Goal: Task Accomplishment & Management: Complete application form

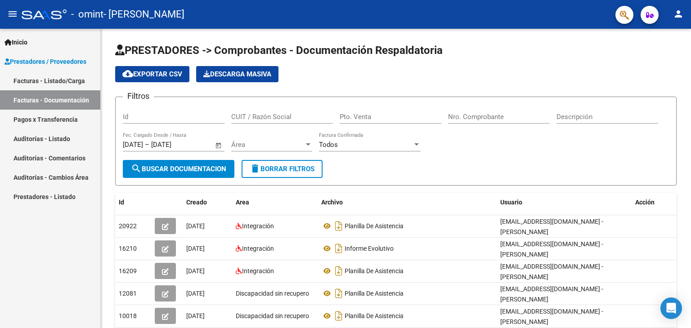
click at [32, 46] on link "Inicio" at bounding box center [50, 41] width 100 height 19
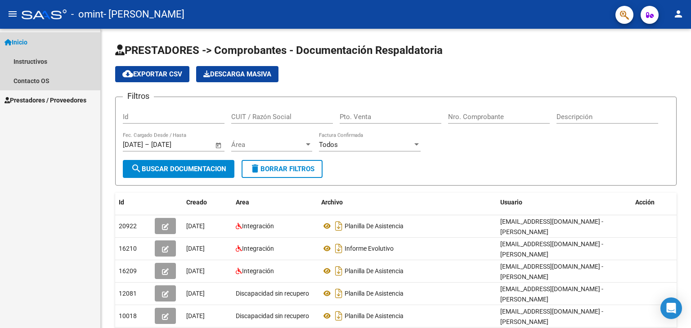
click at [16, 42] on span "Inicio" at bounding box center [15, 42] width 23 height 10
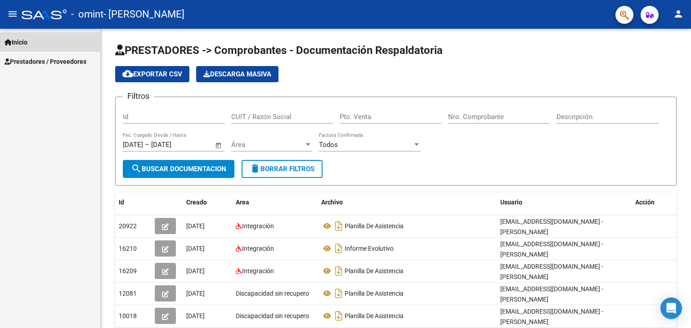
click at [18, 40] on span "Inicio" at bounding box center [15, 42] width 23 height 10
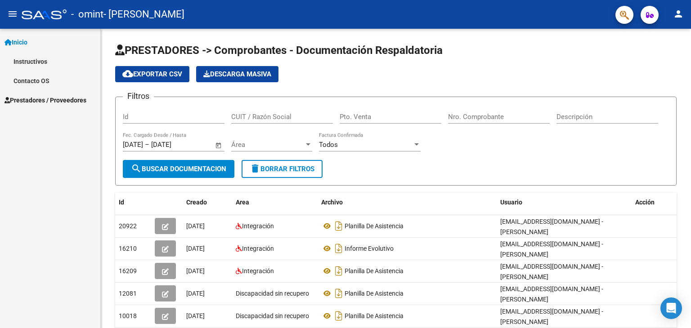
click at [23, 61] on link "Instructivos" at bounding box center [50, 61] width 100 height 19
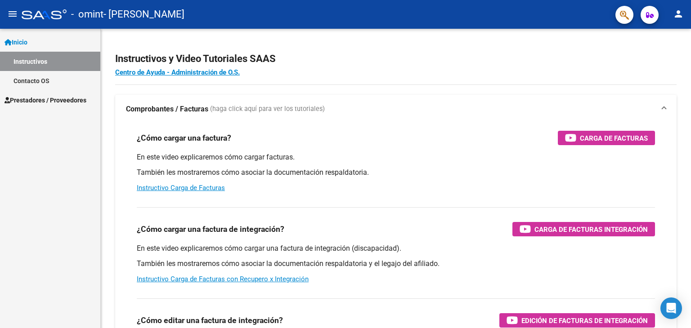
click at [25, 81] on link "Contacto OS" at bounding box center [50, 80] width 100 height 19
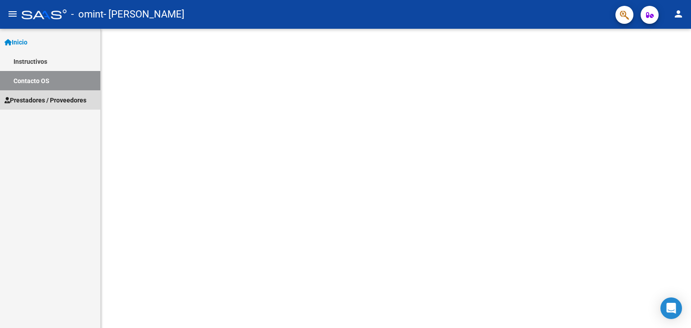
click at [23, 102] on span "Prestadores / Proveedores" at bounding box center [45, 100] width 82 height 10
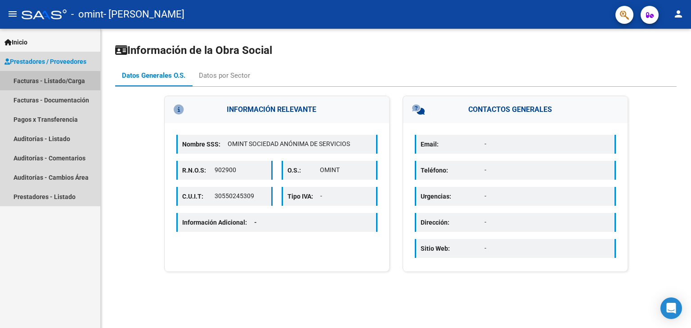
click at [32, 81] on link "Facturas - Listado/Carga" at bounding box center [50, 80] width 100 height 19
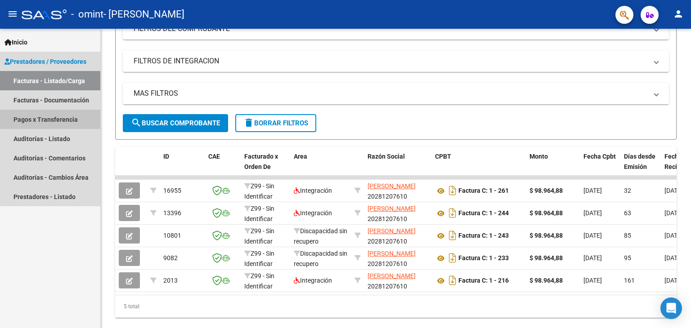
click at [72, 115] on link "Pagos x Transferencia" at bounding box center [50, 119] width 100 height 19
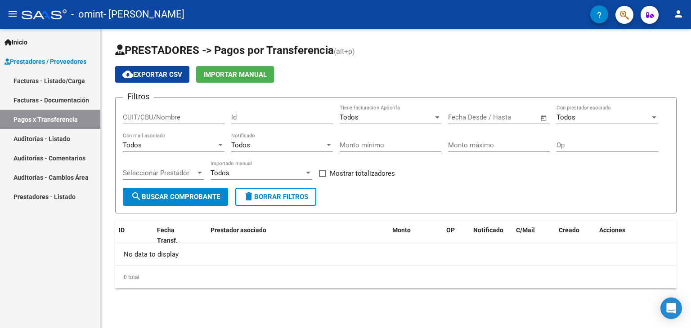
click at [192, 193] on span "search Buscar Comprobante" at bounding box center [175, 197] width 89 height 8
click at [61, 138] on link "Auditorías - Listado" at bounding box center [50, 138] width 100 height 19
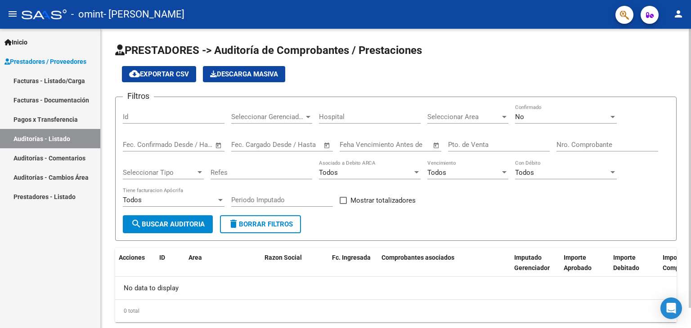
click at [151, 224] on span "search Buscar Auditoria" at bounding box center [168, 224] width 74 height 8
click at [65, 165] on link "Auditorías - Comentarios" at bounding box center [50, 157] width 100 height 19
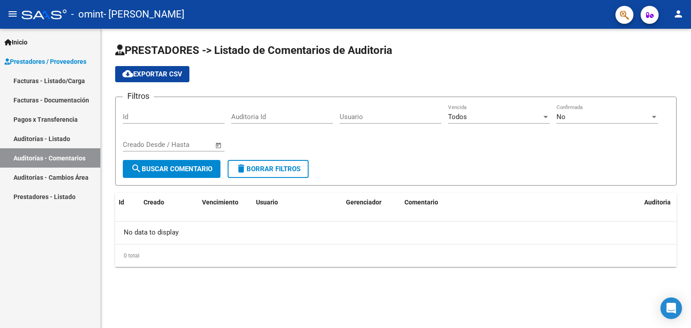
click at [162, 176] on button "search Buscar Comentario" at bounding box center [172, 169] width 98 height 18
click at [70, 173] on link "Auditorías - Cambios Área" at bounding box center [50, 177] width 100 height 19
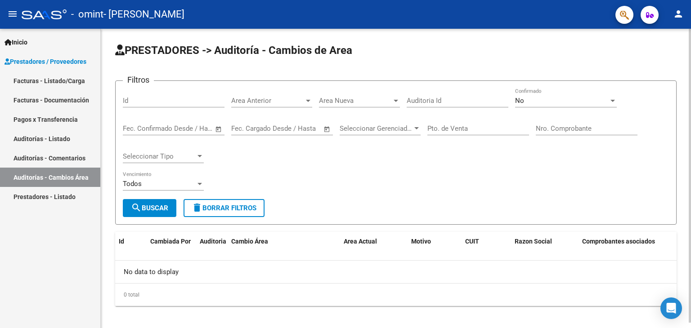
click at [168, 211] on span "search Buscar" at bounding box center [149, 208] width 37 height 8
click at [63, 119] on link "Pagos x Transferencia" at bounding box center [50, 119] width 100 height 19
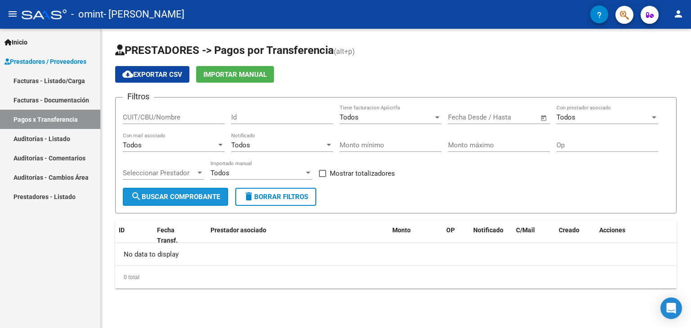
click at [141, 204] on button "search Buscar Comprobante" at bounding box center [175, 197] width 105 height 18
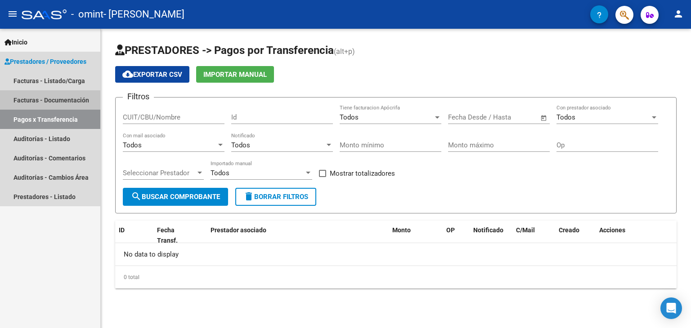
click at [32, 107] on link "Facturas - Documentación" at bounding box center [50, 99] width 100 height 19
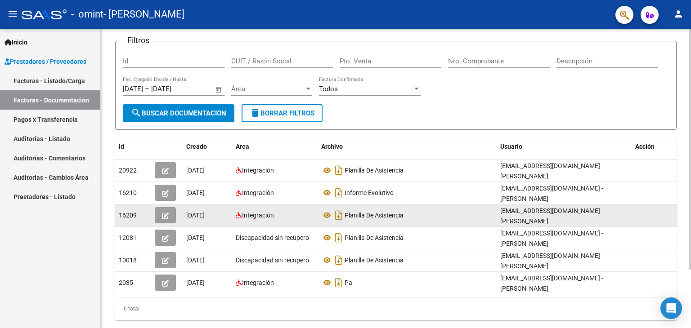
scroll to position [73, 0]
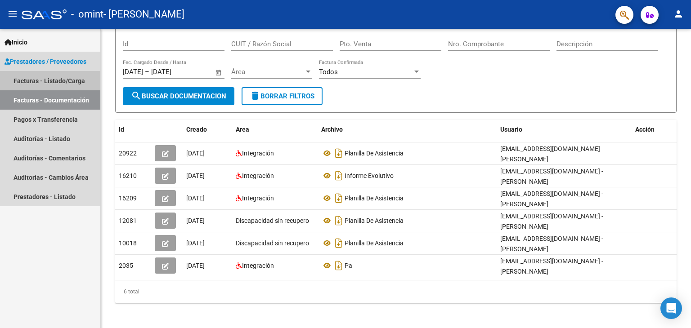
click at [49, 76] on link "Facturas - Listado/Carga" at bounding box center [50, 80] width 100 height 19
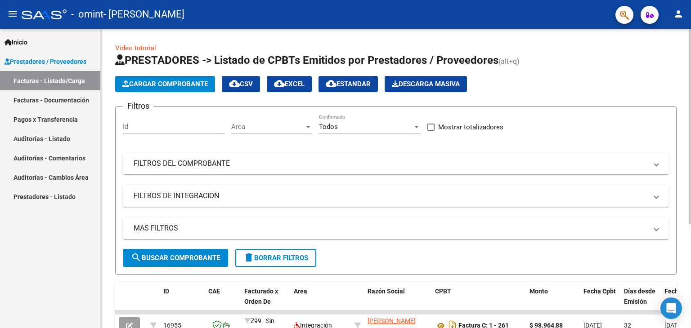
click at [156, 83] on span "Cargar Comprobante" at bounding box center [164, 84] width 85 height 8
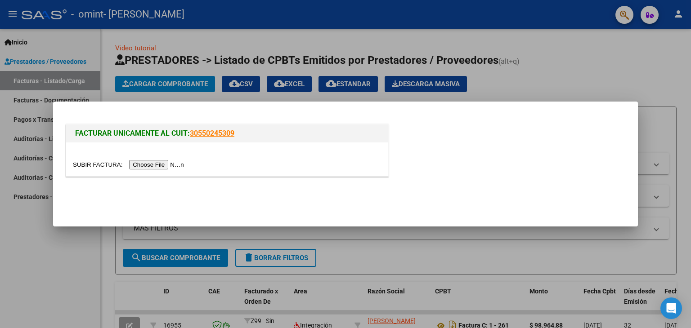
click at [150, 161] on input "file" at bounding box center [130, 164] width 114 height 9
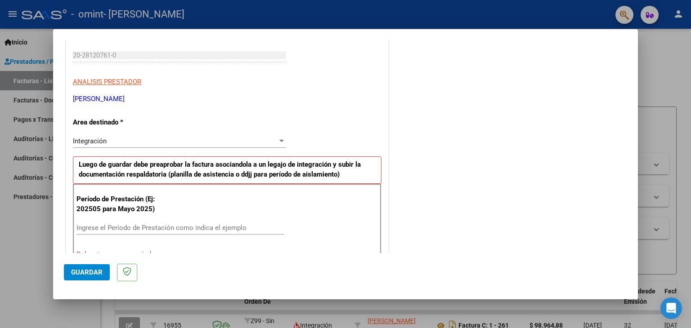
scroll to position [135, 0]
click at [277, 139] on div at bounding box center [281, 140] width 8 height 7
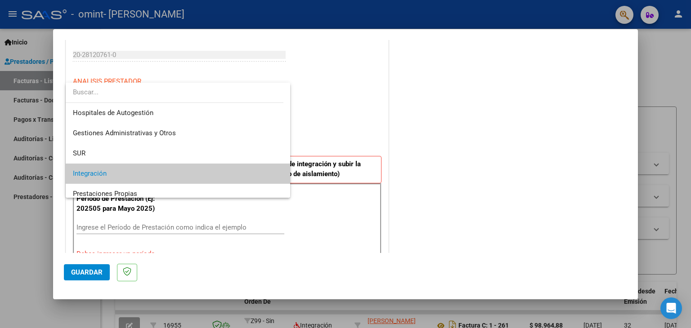
scroll to position [33, 0]
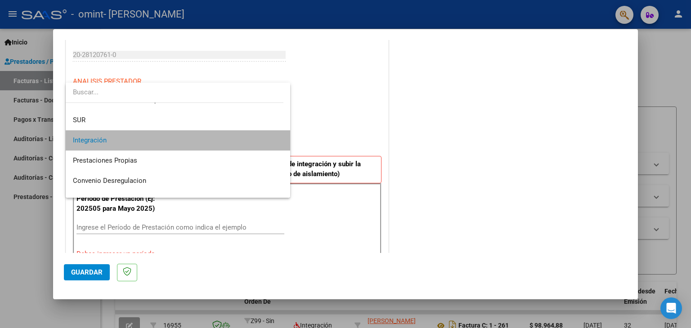
click at [268, 139] on span "Integración" at bounding box center [178, 140] width 210 height 20
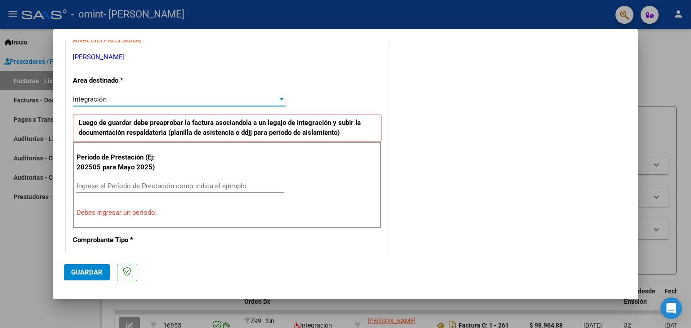
scroll to position [180, 0]
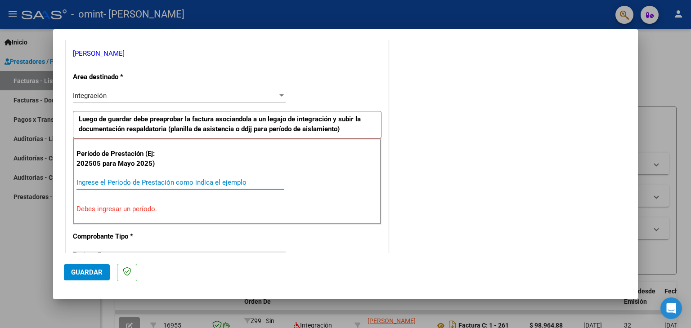
click at [111, 181] on input "Ingrese el Período de Prestación como indica el ejemplo" at bounding box center [180, 183] width 208 height 8
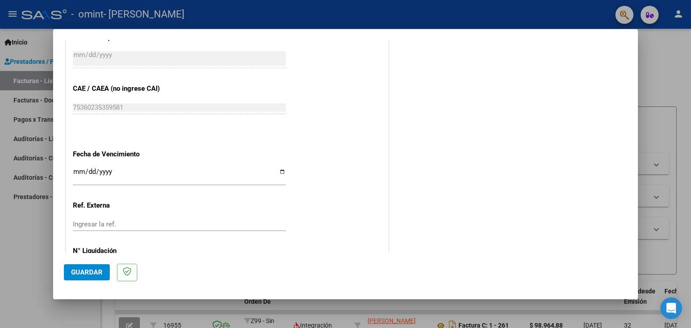
scroll to position [540, 0]
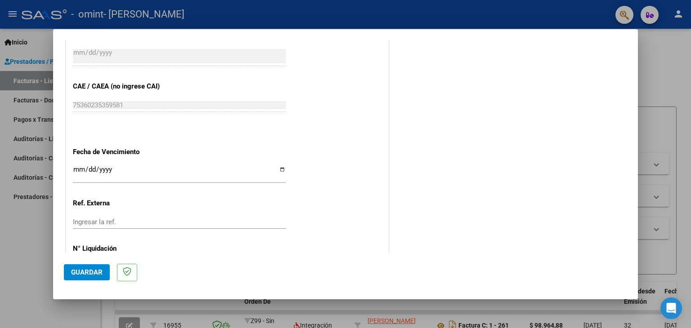
type input "202508"
click at [278, 168] on input "Ingresar la fecha" at bounding box center [179, 173] width 213 height 14
type input "[DATE]"
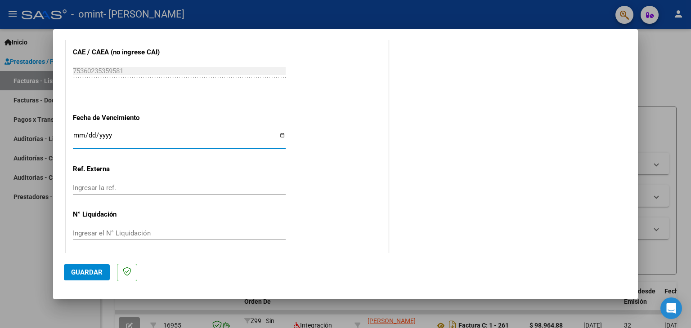
scroll to position [577, 0]
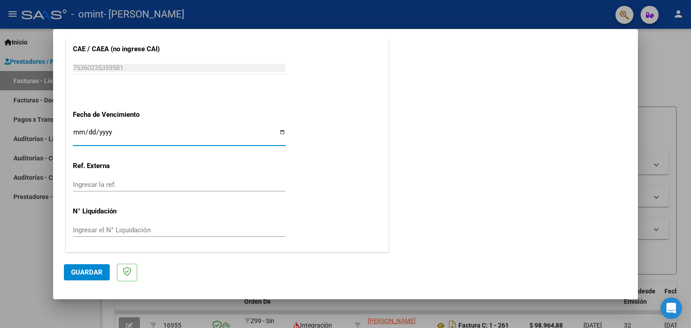
click at [126, 229] on input "Ingresar el N° Liquidación" at bounding box center [179, 230] width 213 height 8
click at [121, 178] on div "Ingresar la ref." at bounding box center [179, 184] width 213 height 13
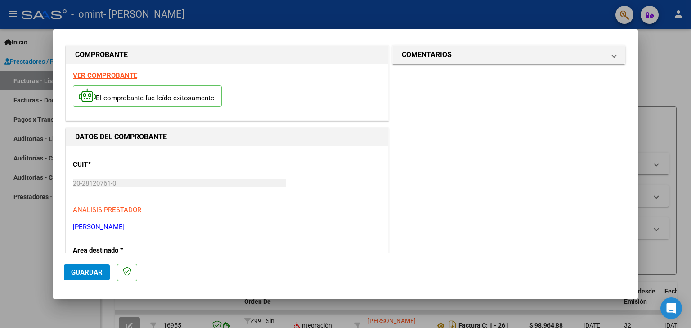
scroll to position [0, 0]
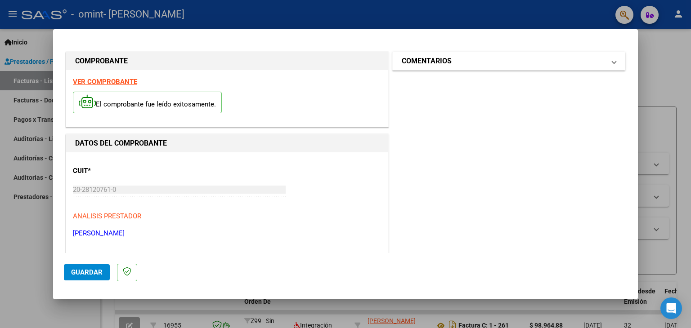
click at [476, 58] on span at bounding box center [614, 61] width 4 height 11
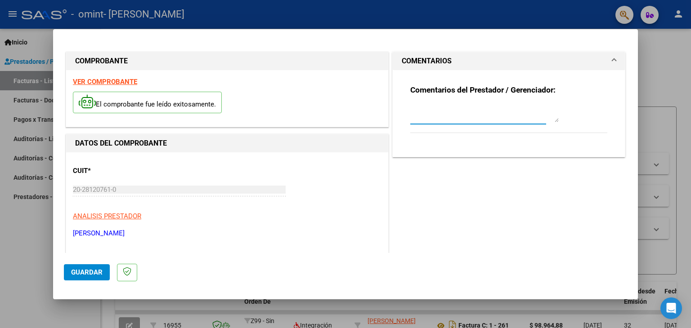
click at [476, 119] on textarea at bounding box center [484, 113] width 148 height 18
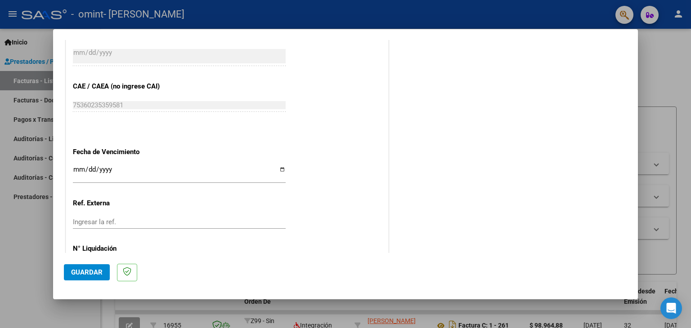
scroll to position [577, 0]
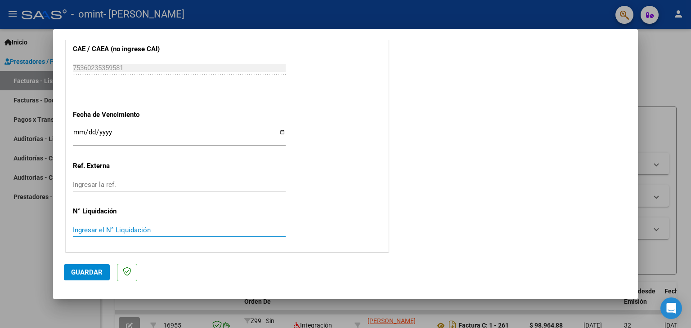
click at [85, 230] on input "Ingresar el N° Liquidación" at bounding box center [179, 230] width 213 height 8
drag, startPoint x: 99, startPoint y: 268, endPoint x: 204, endPoint y: 266, distance: 104.8
click at [99, 267] on button "Guardar" at bounding box center [87, 272] width 46 height 16
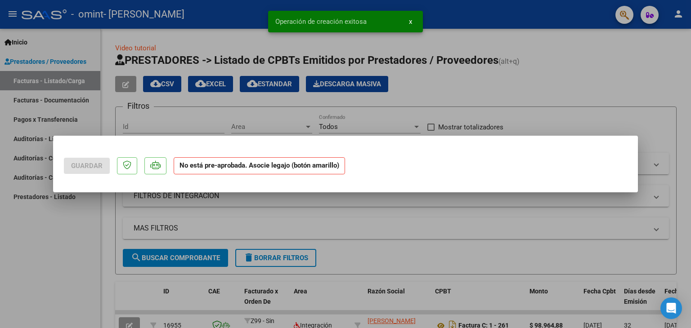
scroll to position [0, 0]
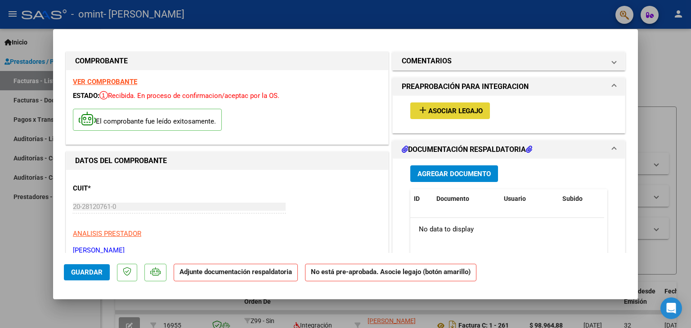
click at [462, 109] on span "Asociar Legajo" at bounding box center [455, 111] width 54 height 8
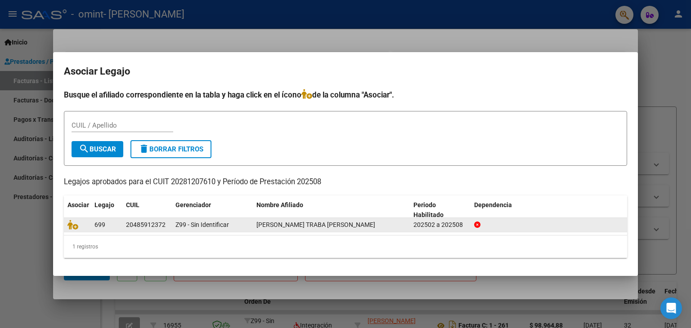
click at [171, 229] on datatable-body-cell "20485912372" at bounding box center [146, 225] width 49 height 14
click at [172, 228] on datatable-body-cell "Z99 - Sin Identificar" at bounding box center [212, 225] width 81 height 14
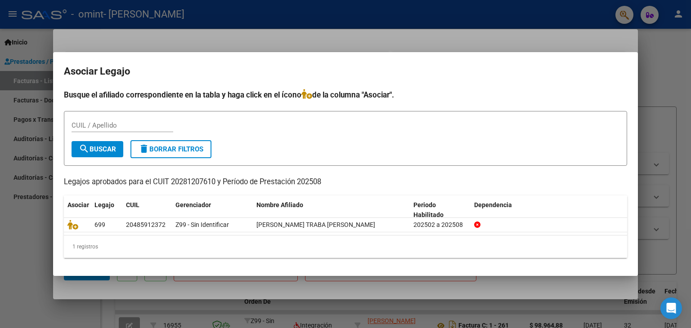
click at [109, 123] on input "CUIL / Apellido" at bounding box center [123, 125] width 102 height 8
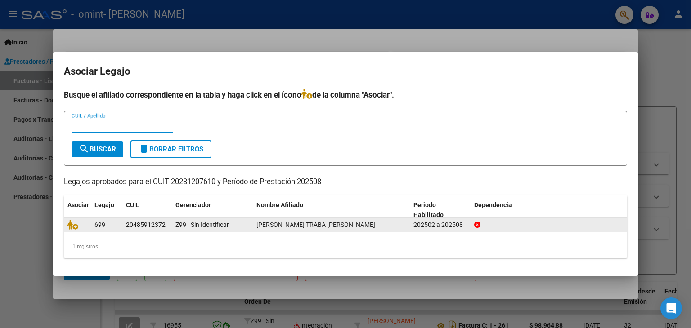
click at [410, 224] on datatable-body-cell "202502 a 202508" at bounding box center [440, 225] width 61 height 14
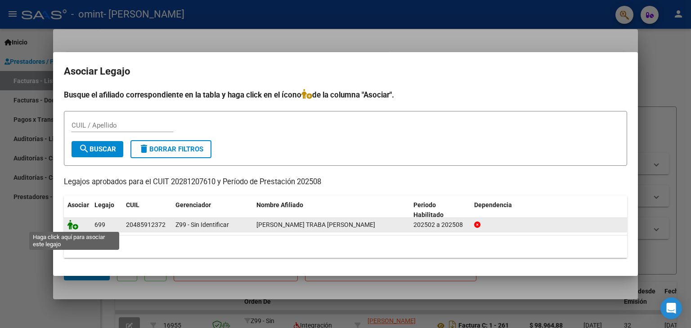
click at [75, 226] on icon at bounding box center [72, 225] width 11 height 10
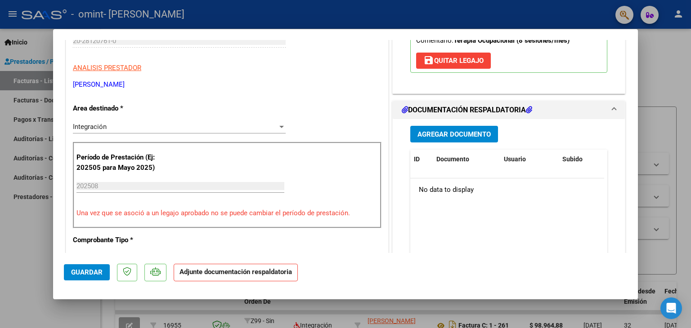
scroll to position [180, 0]
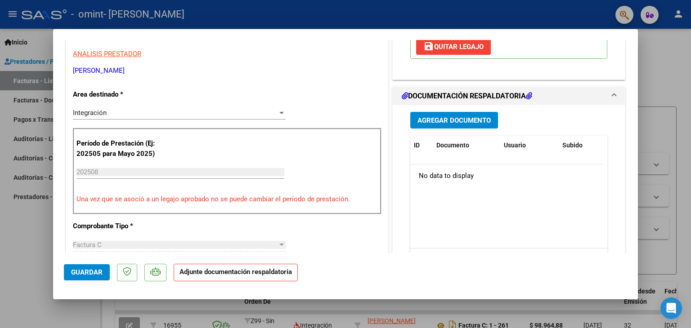
click at [449, 116] on span "Agregar Documento" at bounding box center [453, 120] width 73 height 8
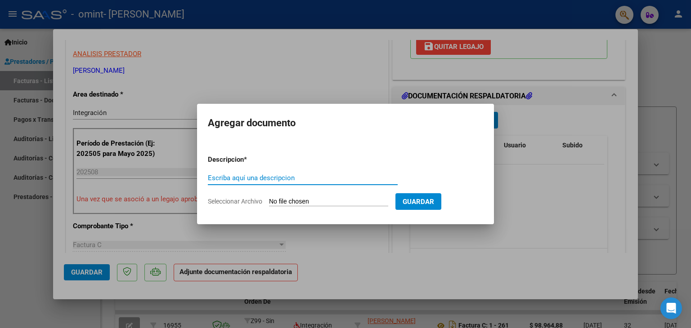
click at [285, 179] on input "Escriba aquí una descripcion" at bounding box center [303, 178] width 190 height 8
type input "planilla de asistencia"
click at [298, 197] on app-file-uploader "Seleccionar Archivo" at bounding box center [302, 201] width 188 height 8
click at [234, 201] on span "Seleccionar Archivo" at bounding box center [235, 201] width 54 height 7
click at [269, 201] on input "Seleccionar Archivo" at bounding box center [328, 202] width 119 height 9
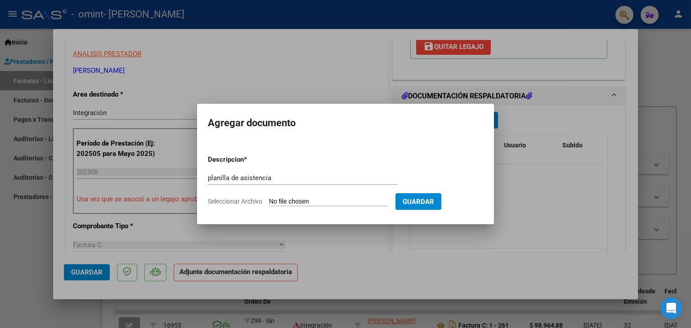
type input "C:\fakepath\asistencia [DATE] omint.pdf"
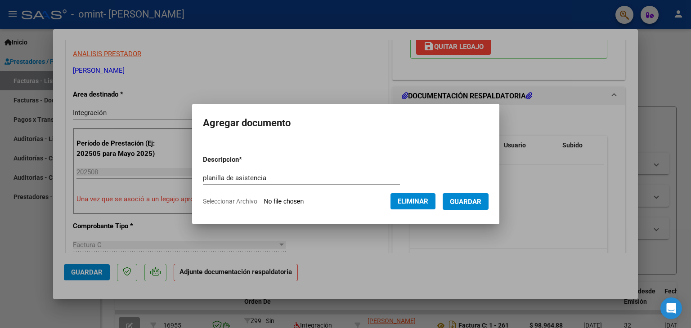
click at [473, 201] on span "Guardar" at bounding box center [465, 202] width 31 height 8
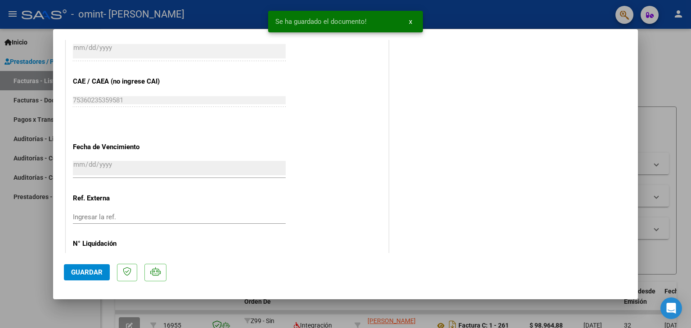
scroll to position [590, 0]
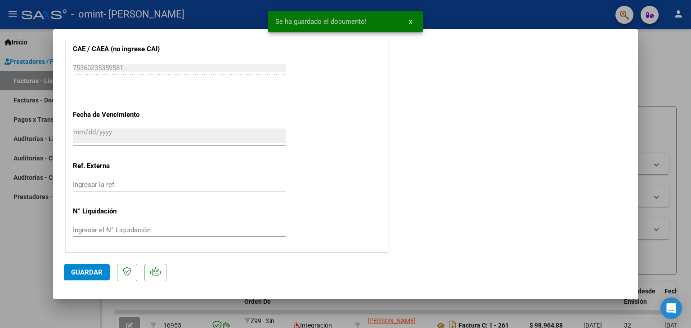
click at [181, 232] on input "Ingresar el N° Liquidación" at bounding box center [179, 230] width 213 height 8
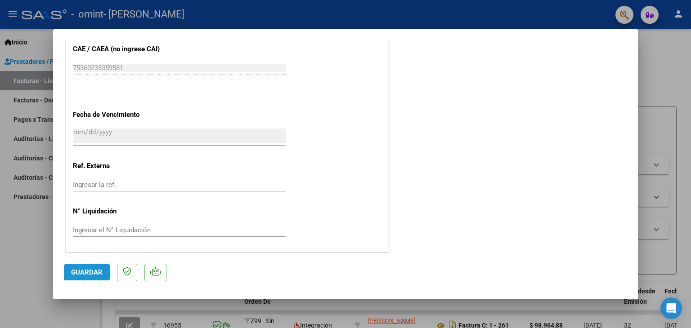
click at [103, 275] on button "Guardar" at bounding box center [87, 272] width 46 height 16
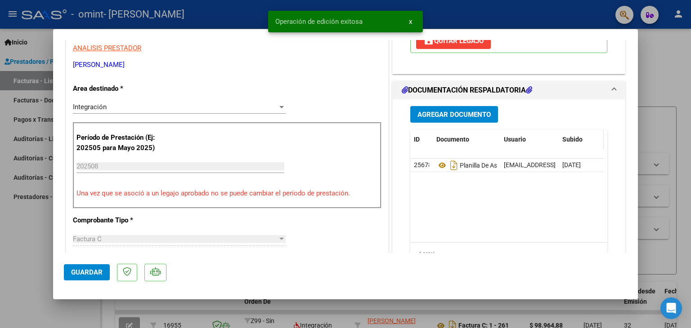
scroll to position [0, 0]
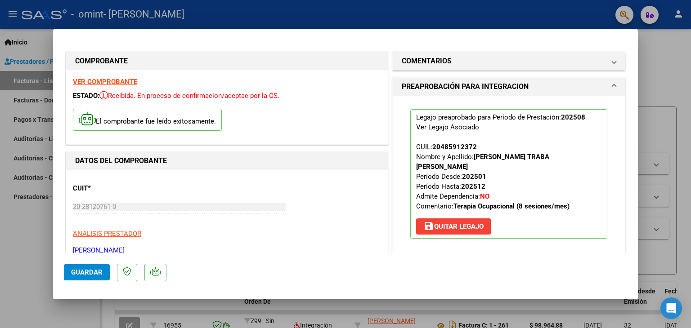
click at [476, 61] on mat-panel-title "COMENTARIOS" at bounding box center [503, 61] width 203 height 11
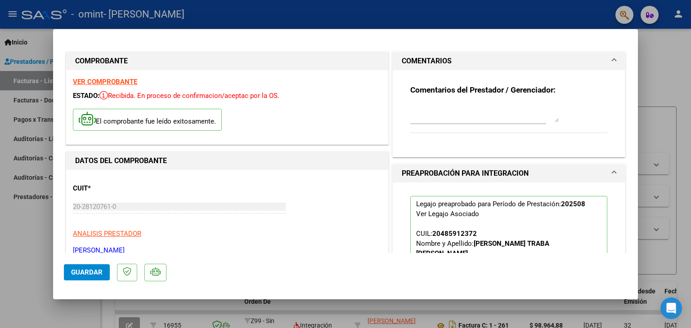
click at [476, 61] on mat-panel-title "COMENTARIOS" at bounding box center [503, 61] width 203 height 11
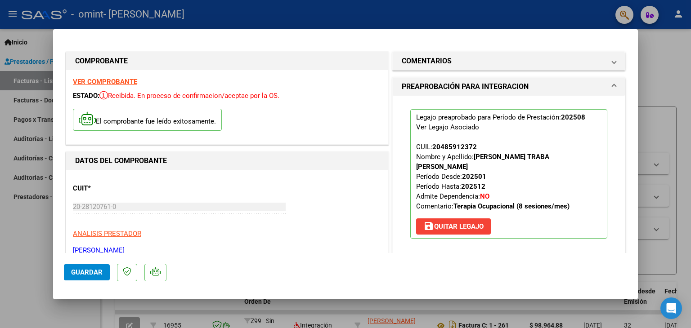
click at [476, 67] on div at bounding box center [345, 164] width 691 height 328
type input "$ 0,00"
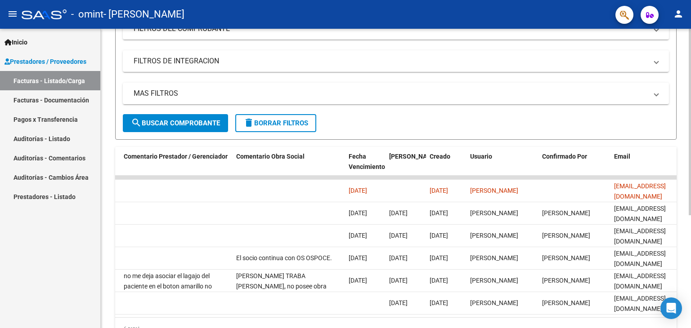
scroll to position [0, 1335]
